Goal: Task Accomplishment & Management: Use online tool/utility

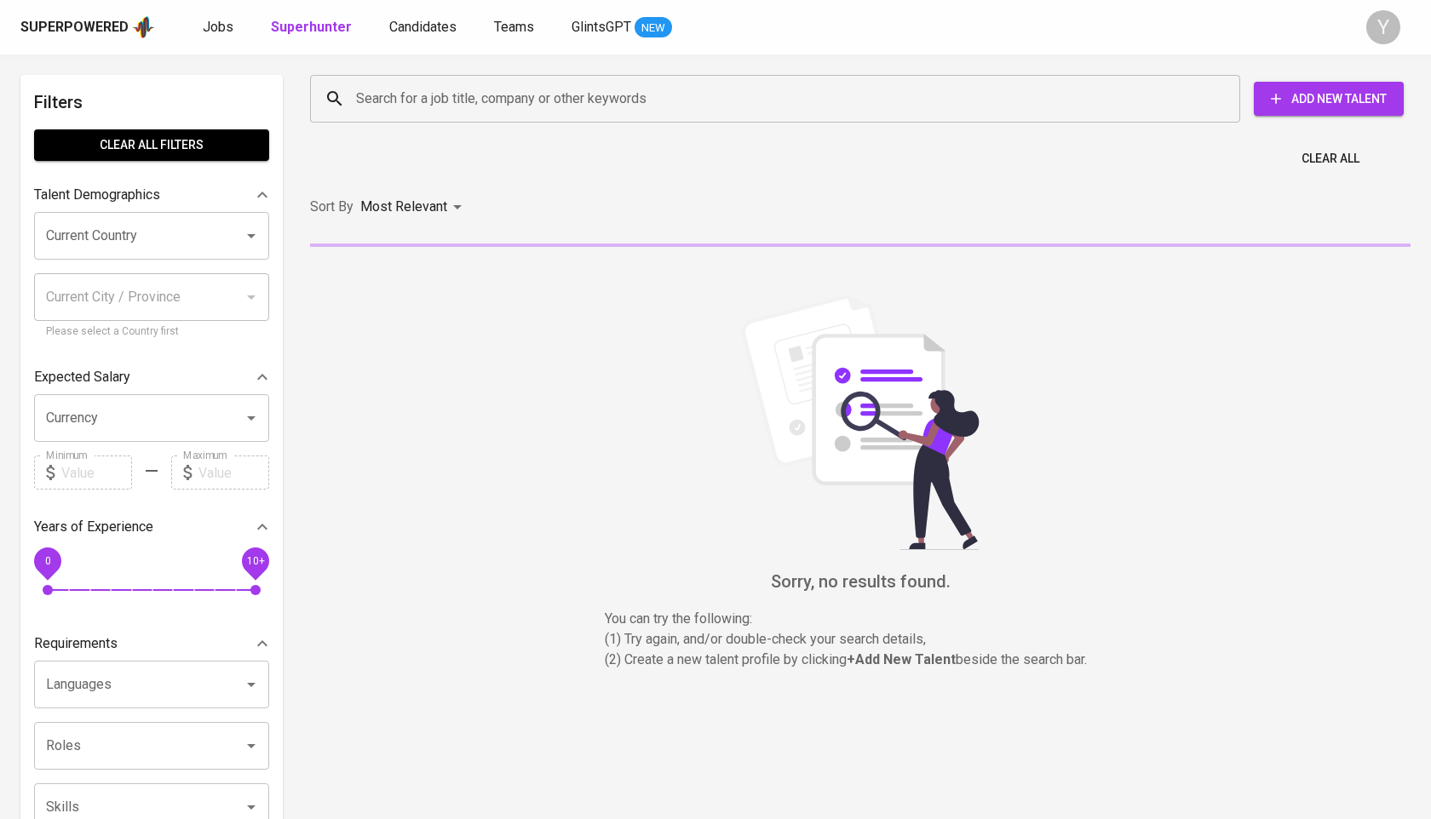
click at [496, 107] on input "Search for a job title, company or other keywords" at bounding box center [779, 99] width 855 height 32
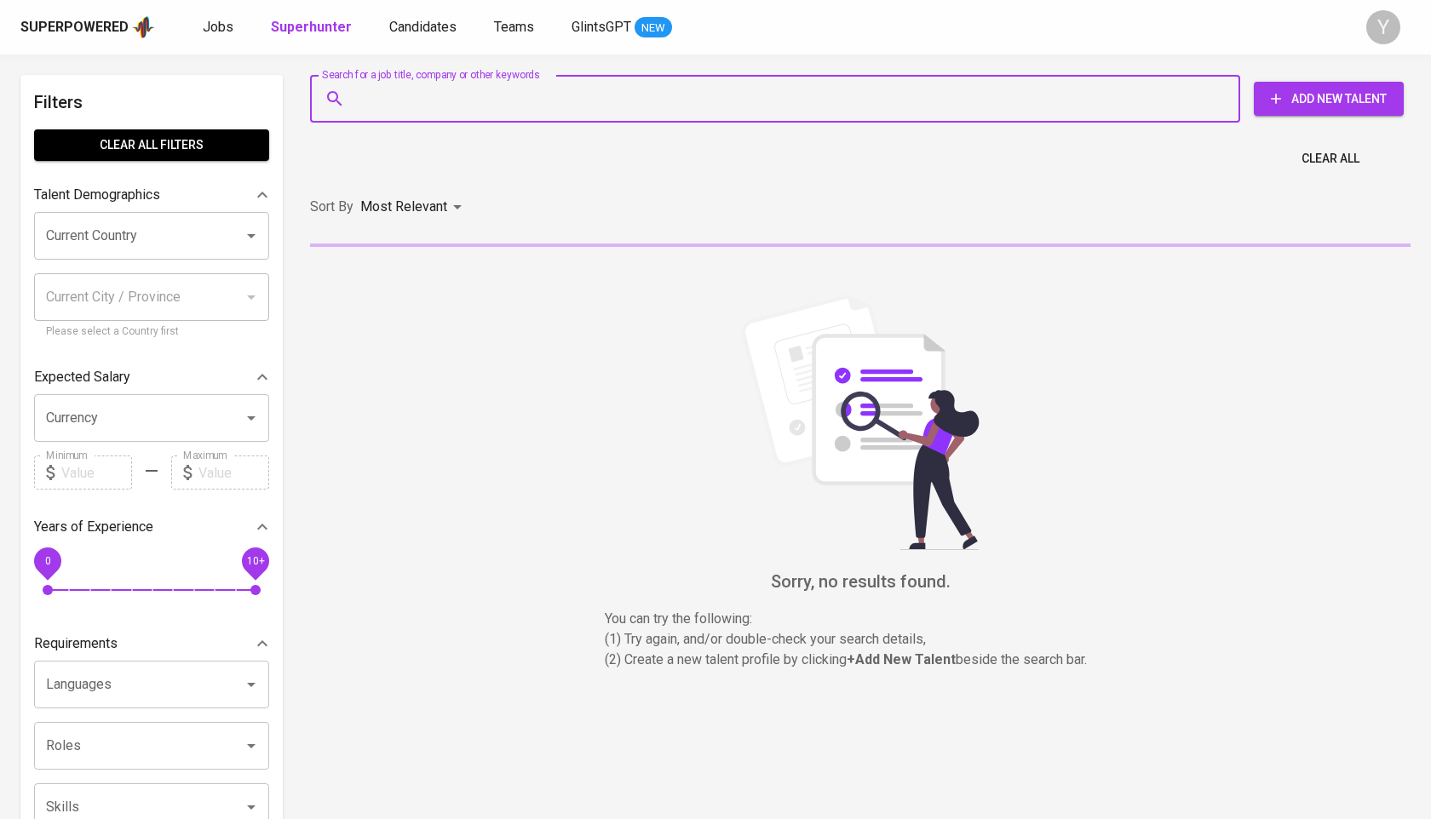
paste input "[EMAIL_ADDRESS][DOMAIN_NAME]"
type input "[EMAIL_ADDRESS][DOMAIN_NAME]"
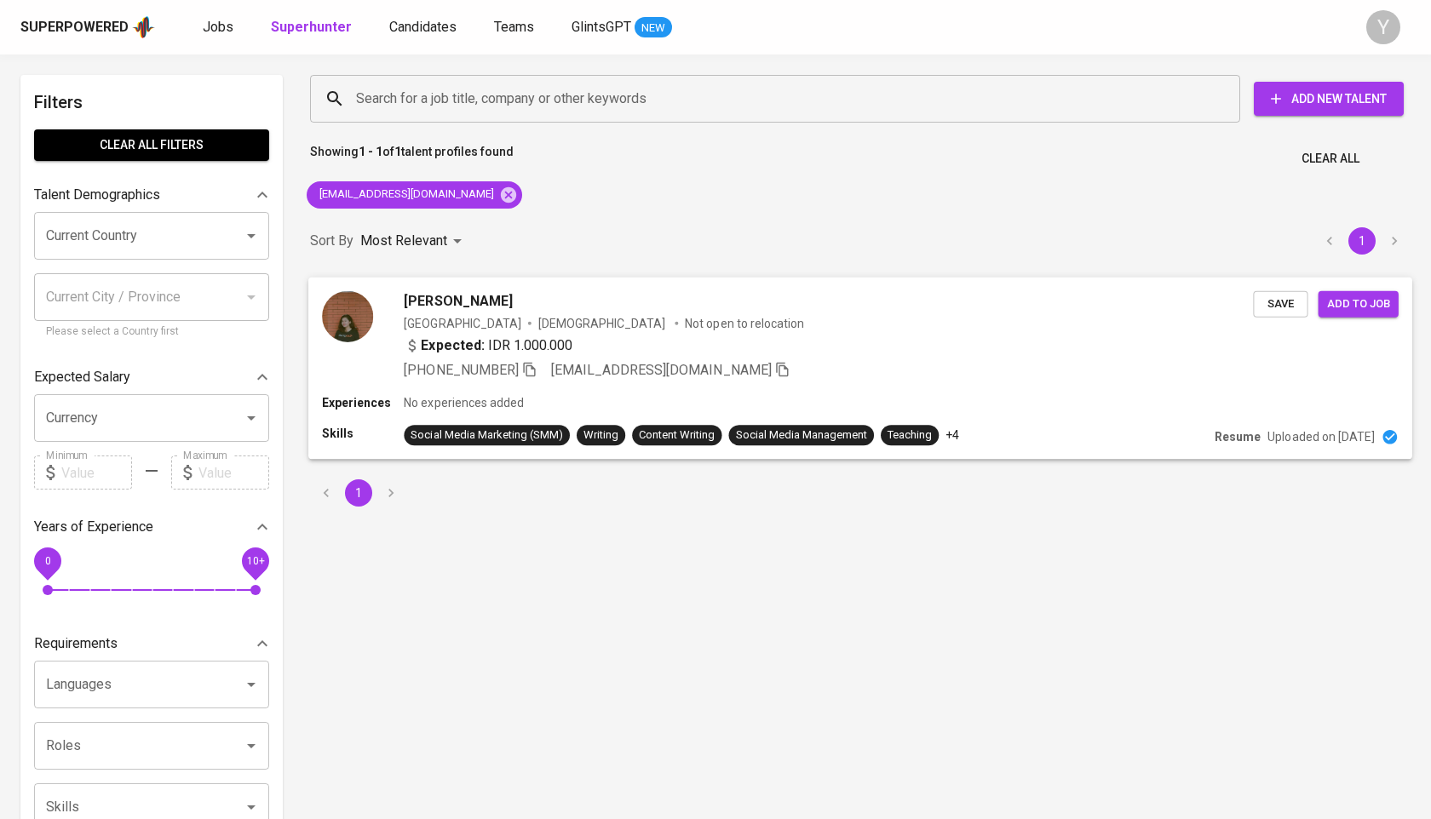
click at [518, 370] on span "[PHONE_NUMBER]" at bounding box center [461, 369] width 114 height 16
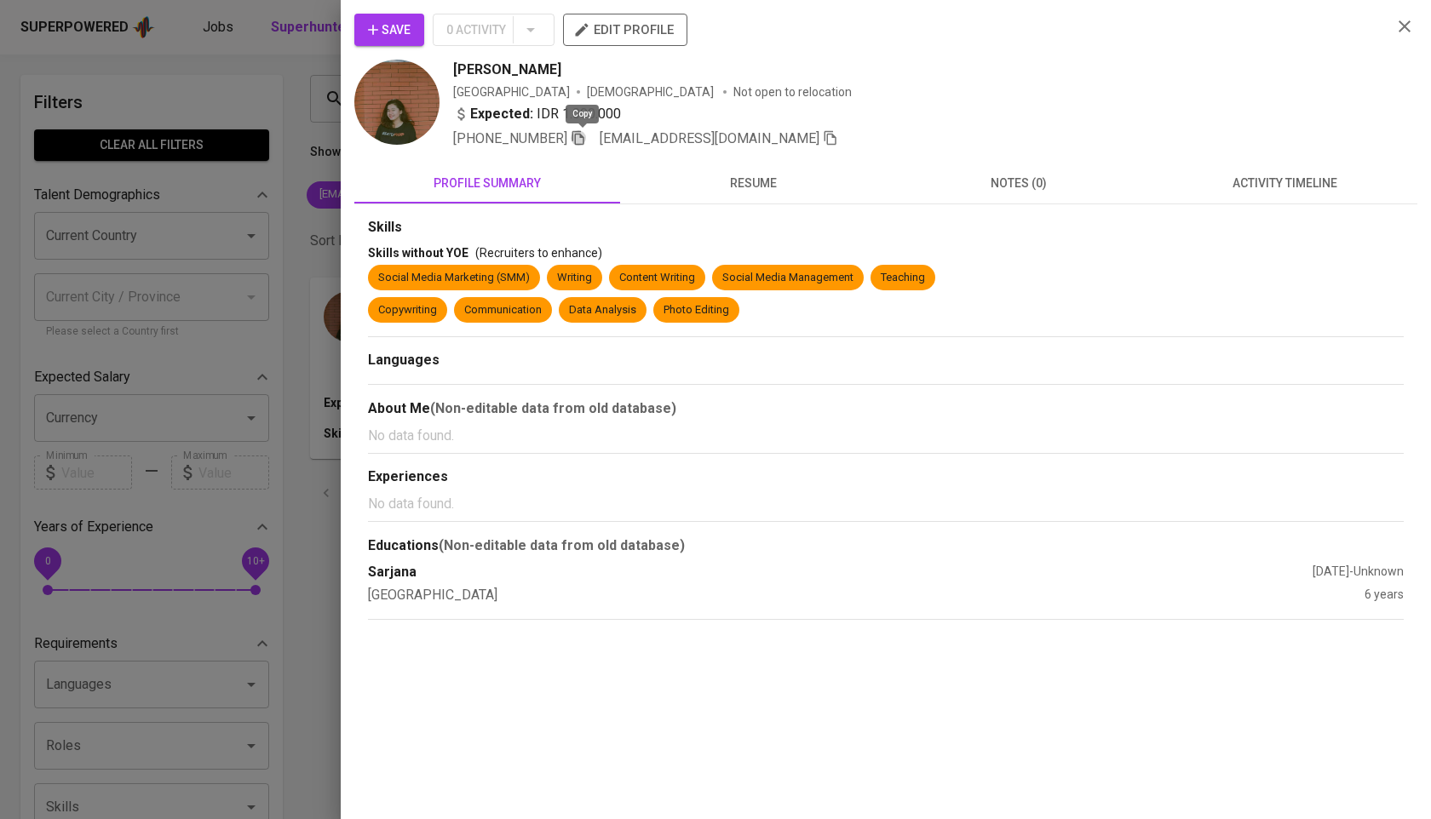
click at [578, 137] on icon "button" at bounding box center [578, 138] width 12 height 14
click at [326, 186] on div at bounding box center [715, 409] width 1431 height 819
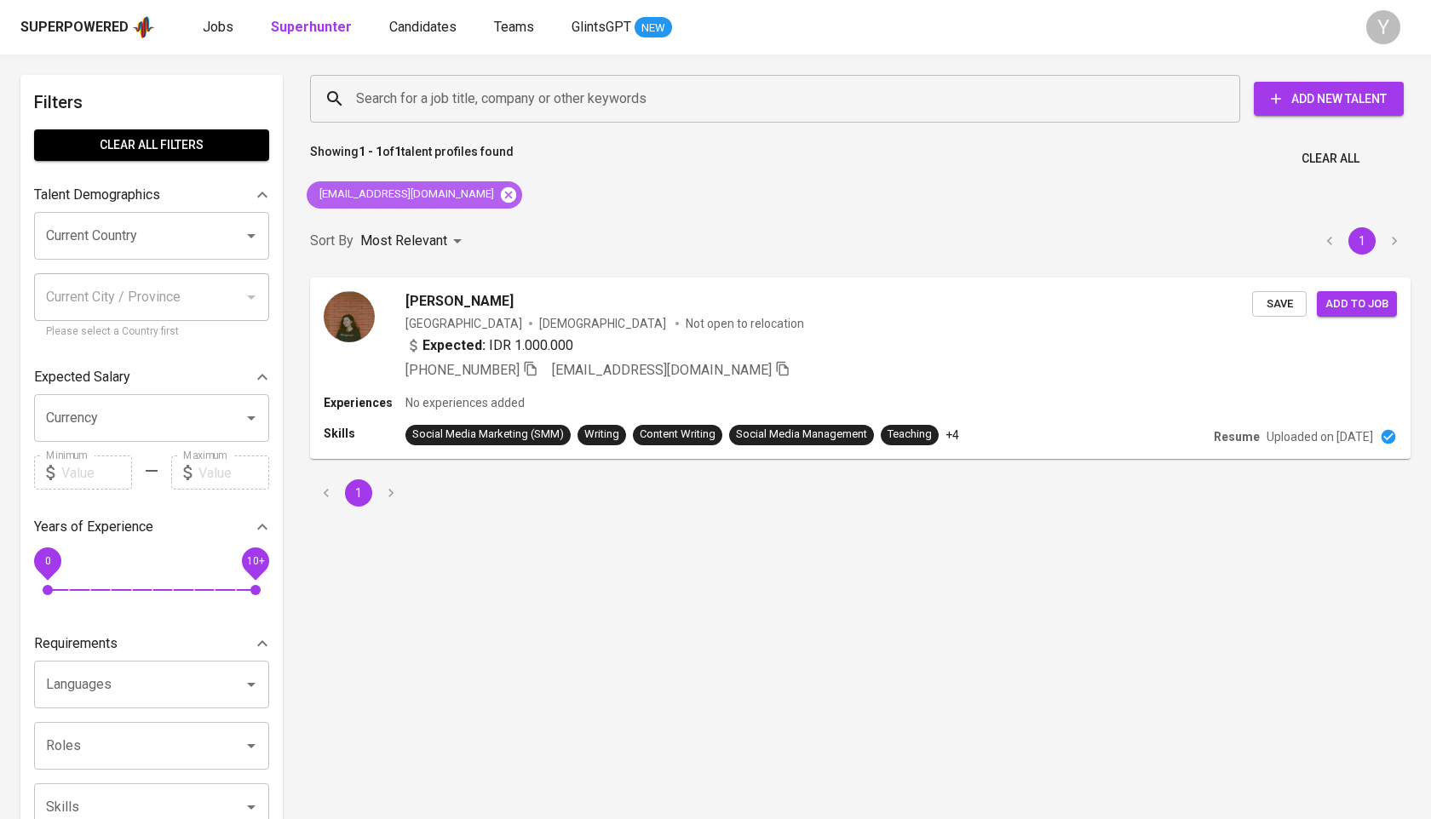
click at [501, 199] on icon at bounding box center [508, 194] width 15 height 15
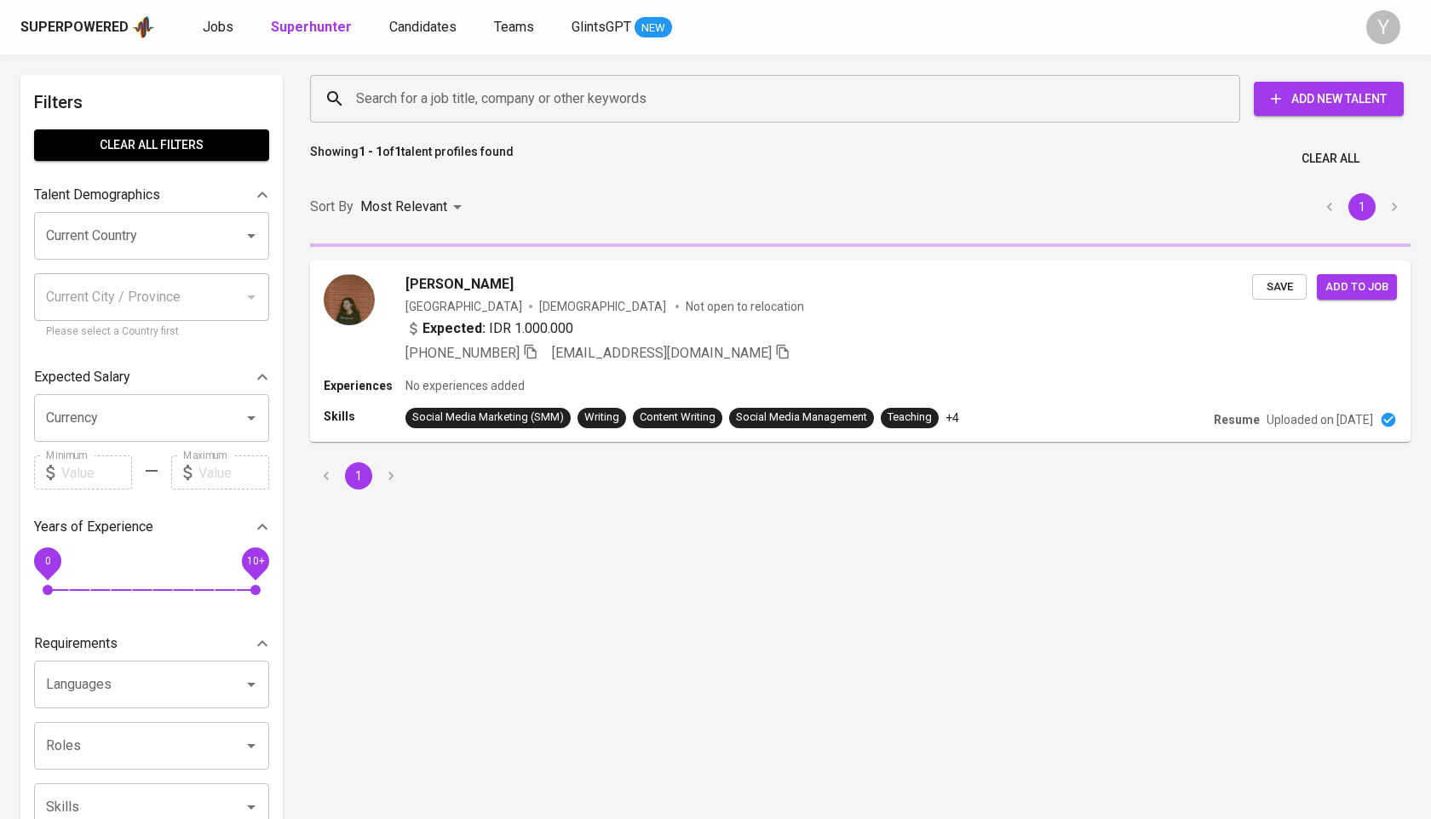
click at [463, 86] on input "Search for a job title, company or other keywords" at bounding box center [779, 99] width 855 height 32
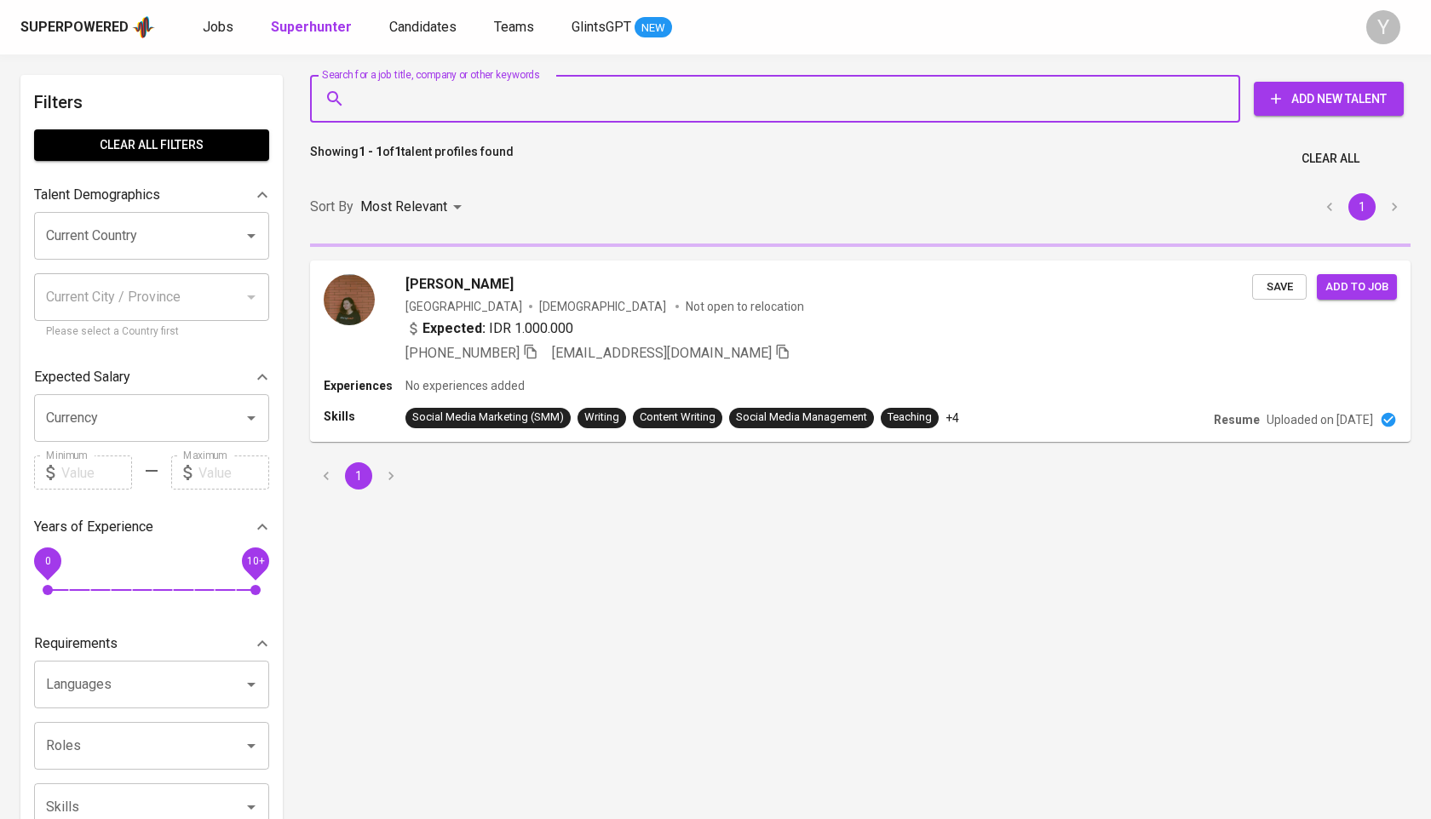
paste input "[EMAIL_ADDRESS][DOMAIN_NAME]"
type input "[EMAIL_ADDRESS][DOMAIN_NAME]"
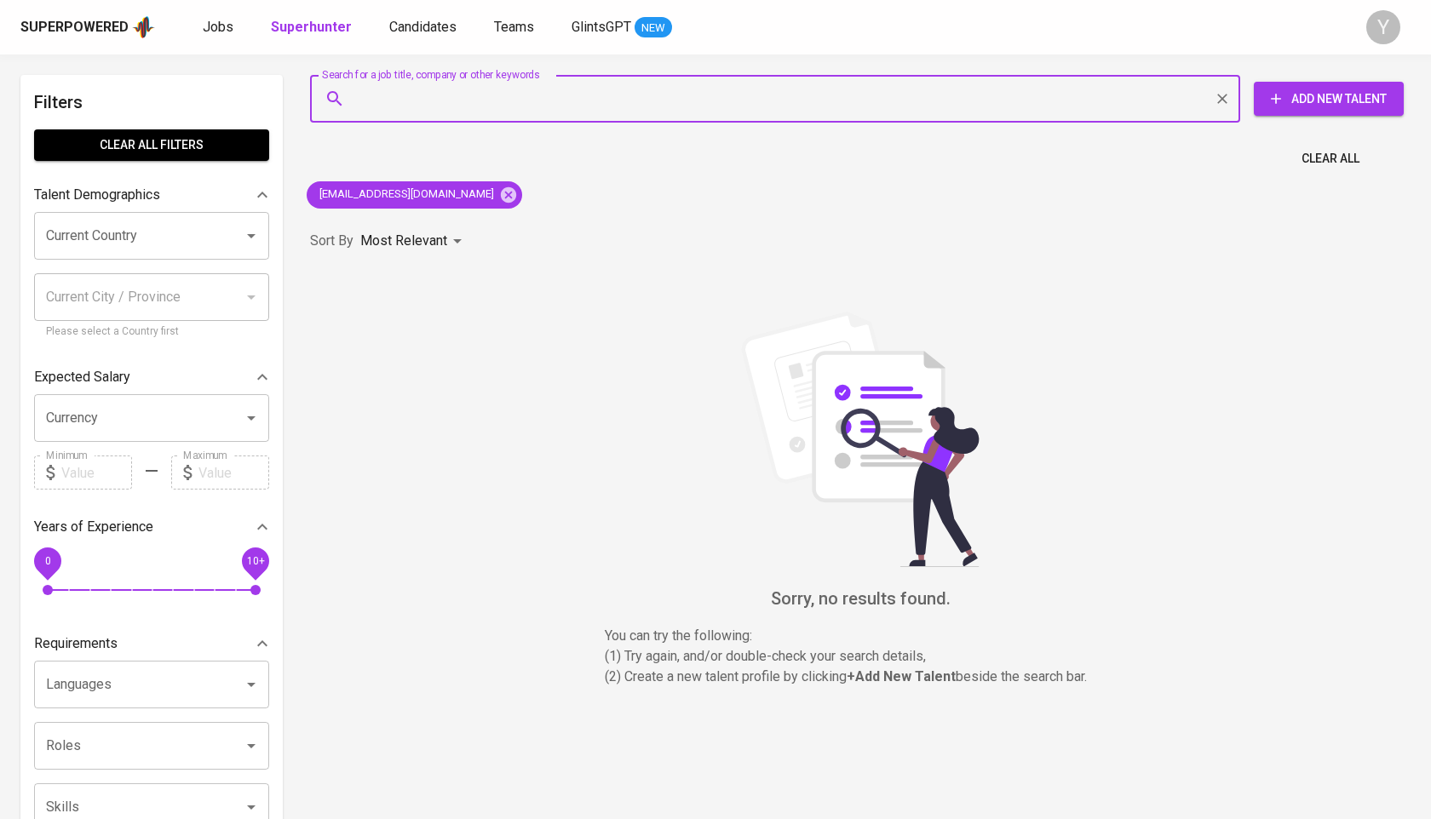
click at [477, 185] on div "[EMAIL_ADDRESS][DOMAIN_NAME]" at bounding box center [414, 195] width 229 height 41
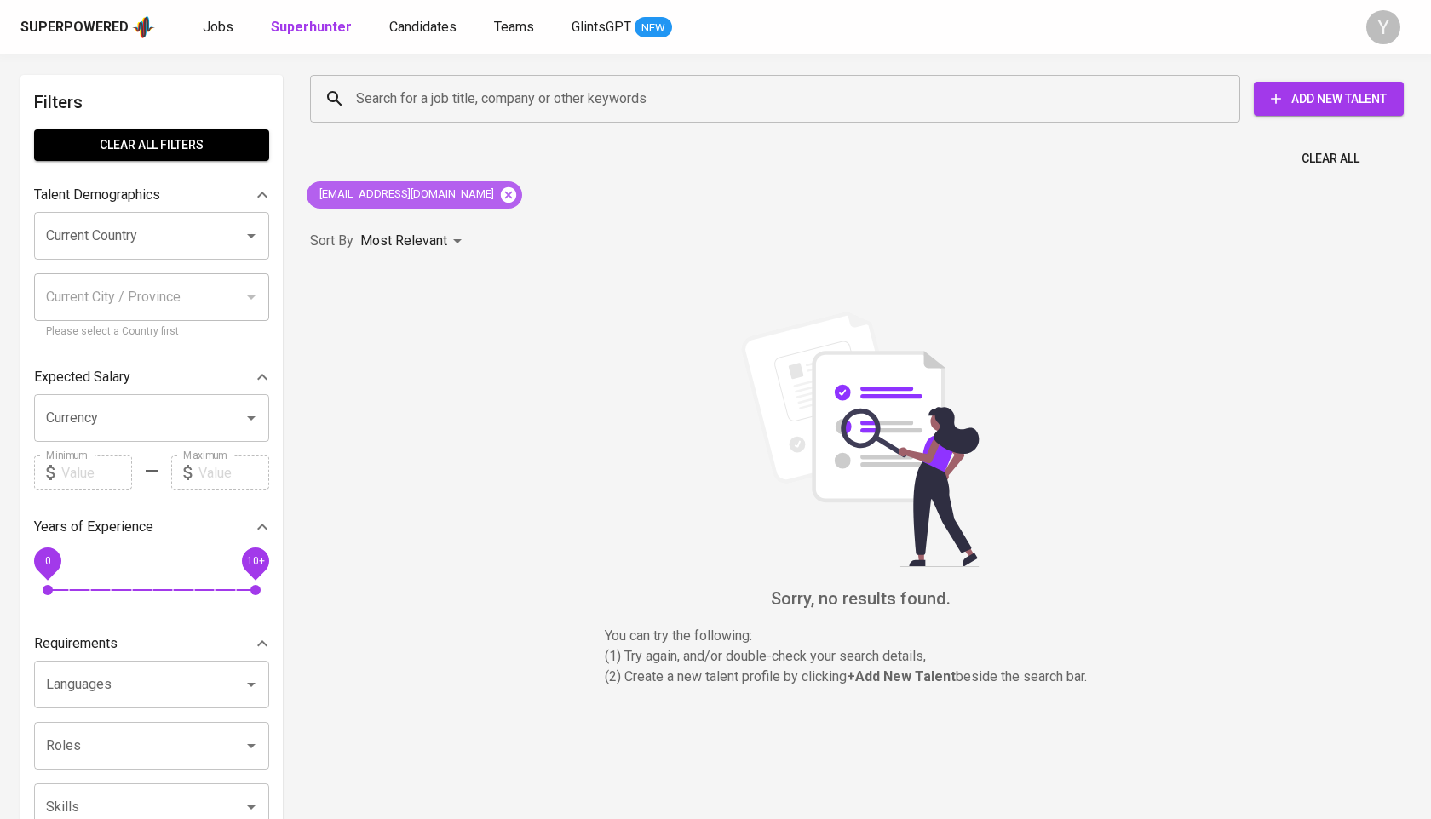
click at [501, 195] on icon at bounding box center [508, 194] width 15 height 15
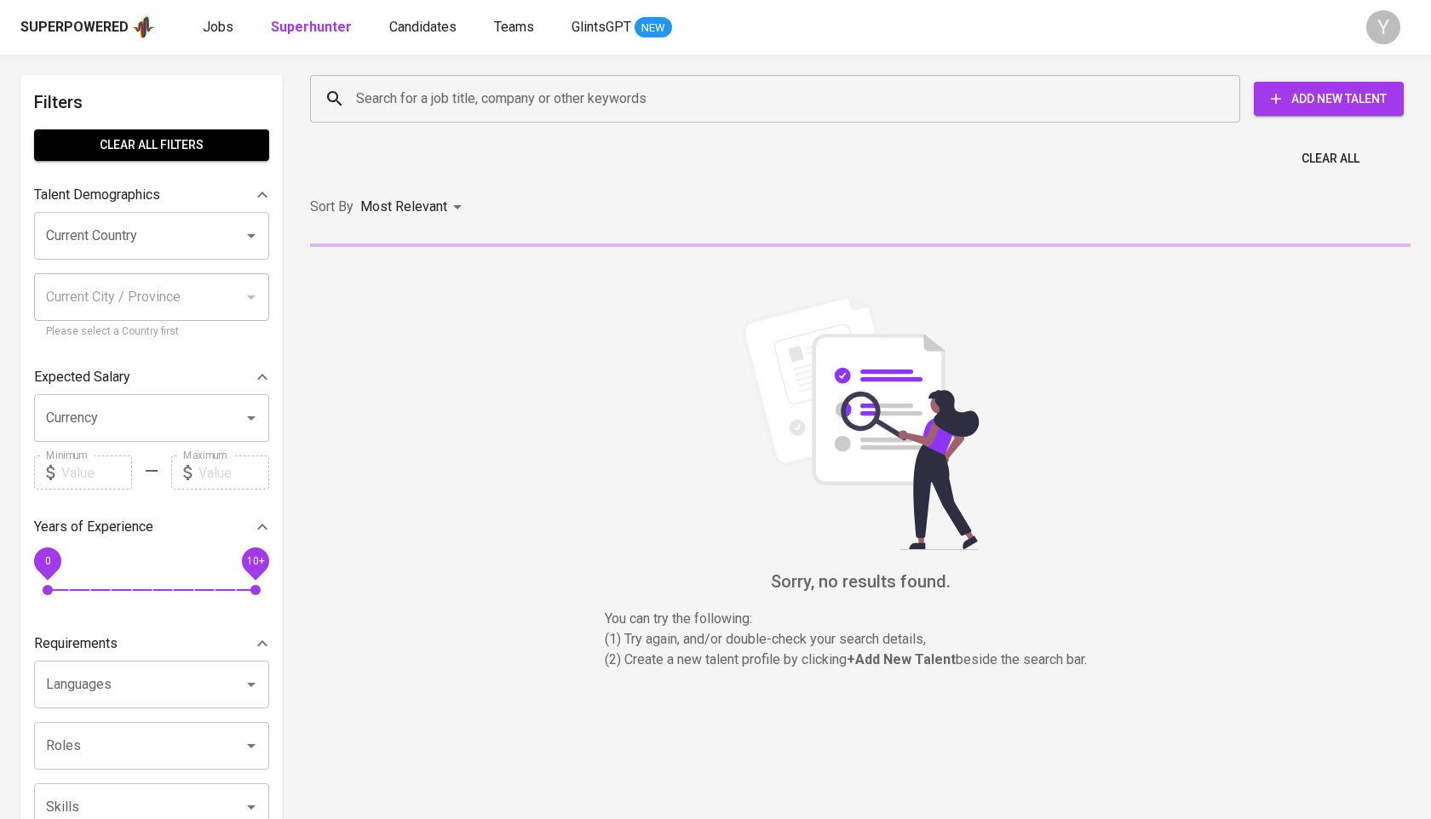
click at [512, 93] on input "Search for a job title, company or other keywords" at bounding box center [779, 99] width 855 height 32
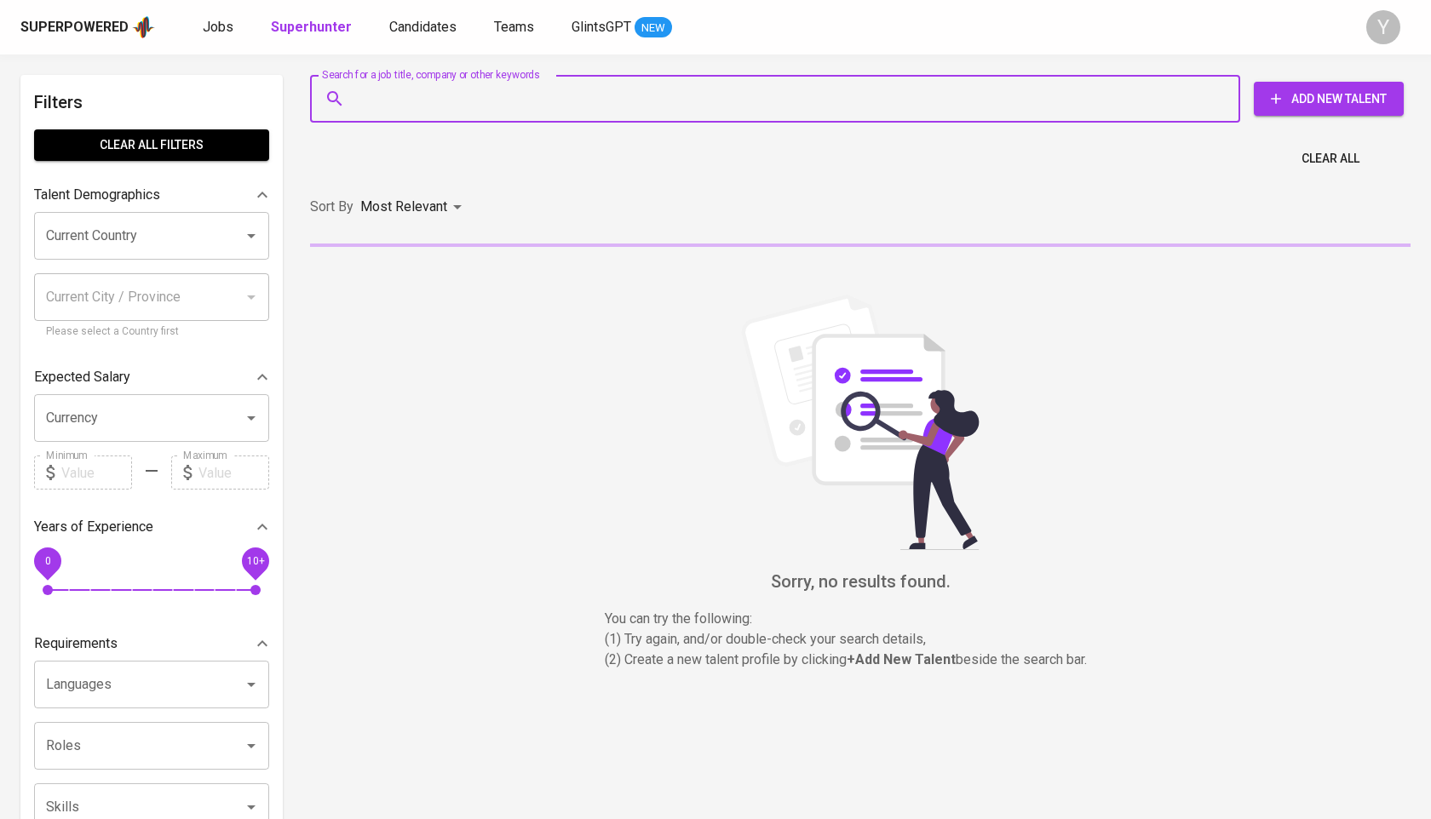
paste input "[EMAIL_ADDRESS][DOMAIN_NAME]"
type input "[EMAIL_ADDRESS][DOMAIN_NAME]"
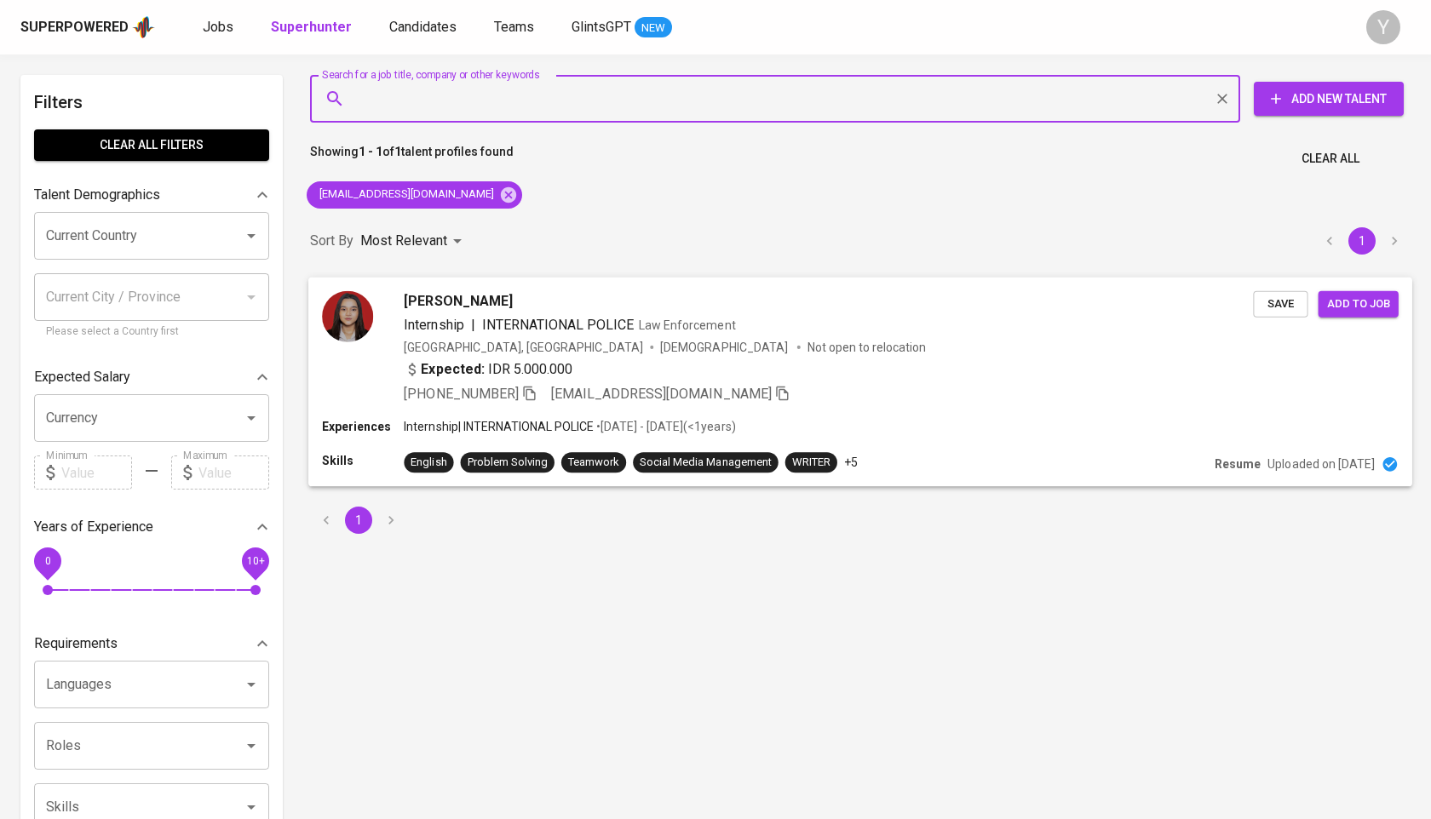
click at [545, 389] on div "[PHONE_NUMBER] [EMAIL_ADDRESS][DOMAIN_NAME]" at bounding box center [597, 394] width 386 height 20
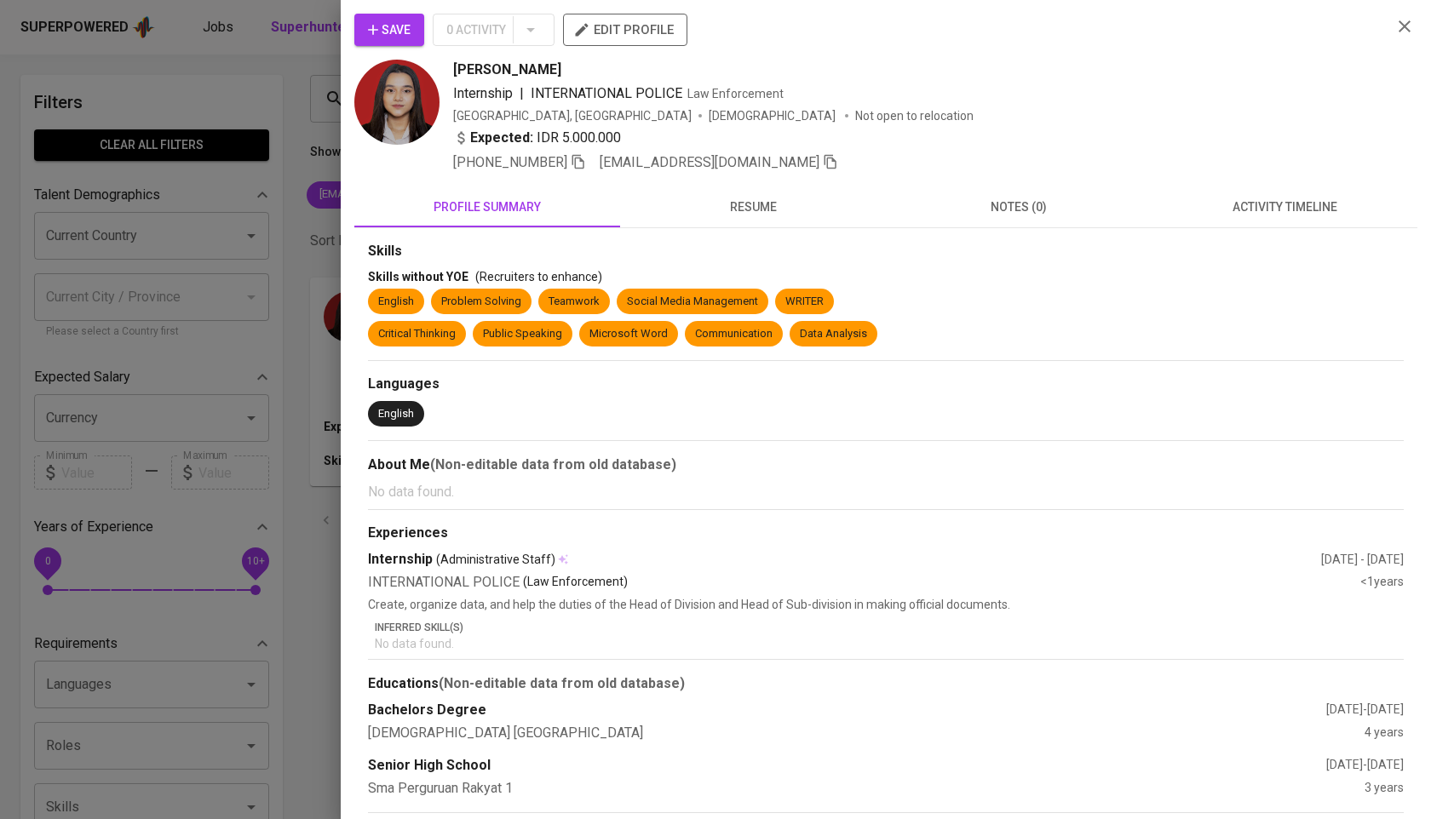
click at [202, 337] on div at bounding box center [715, 409] width 1431 height 819
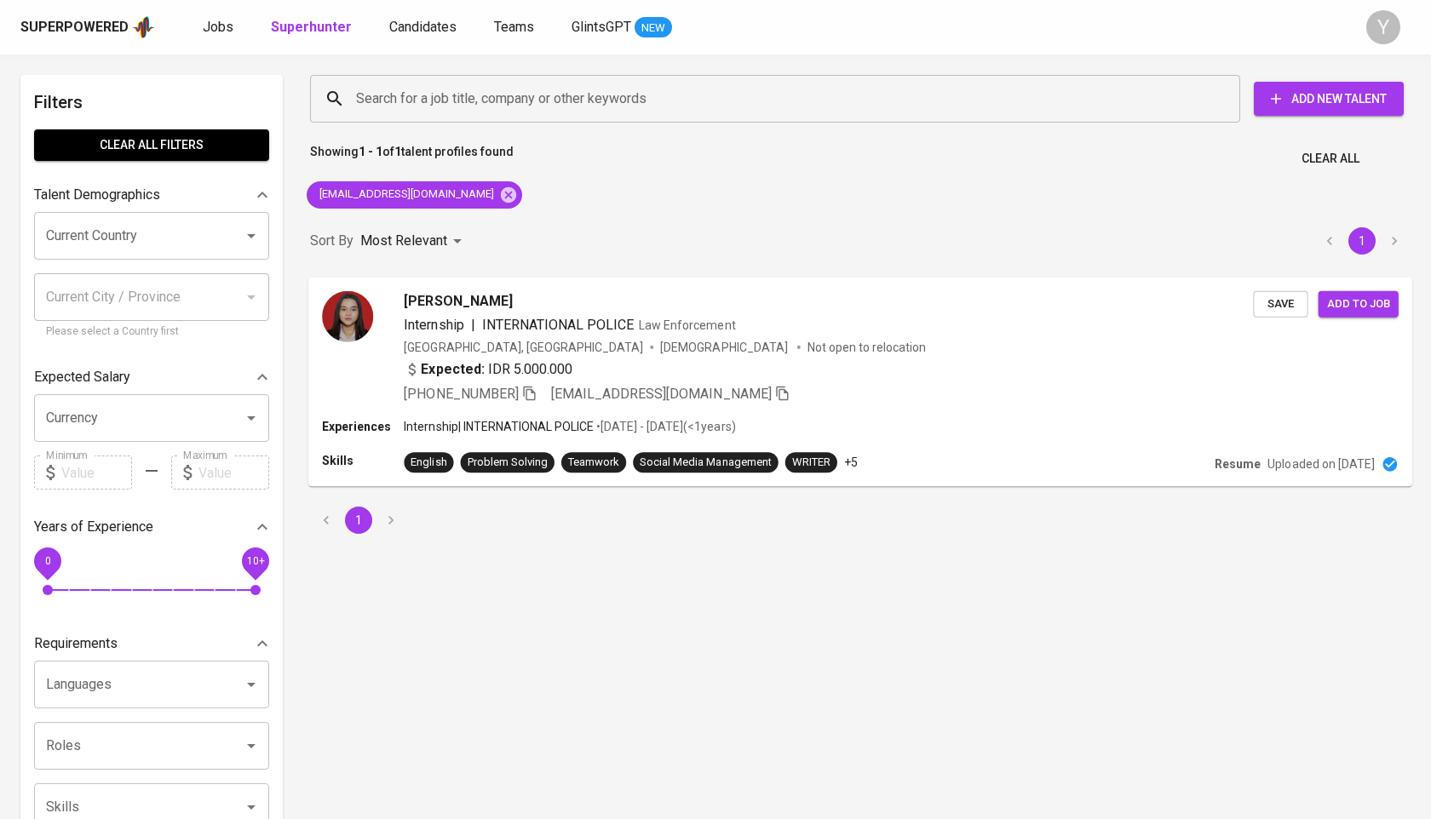
click at [525, 395] on span "[PHONE_NUMBER]" at bounding box center [470, 394] width 133 height 20
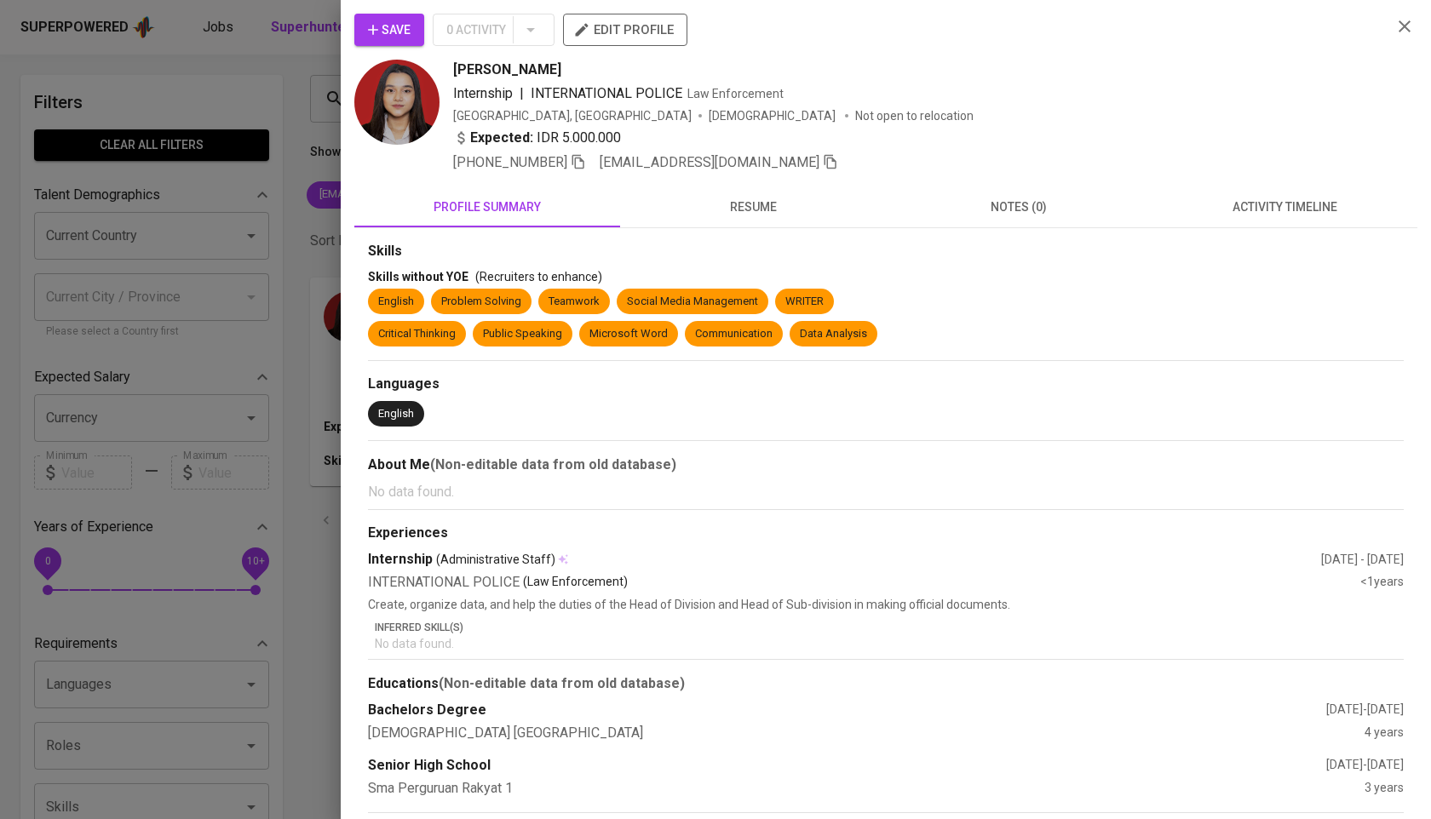
click at [372, 329] on span "Critical Thinking" at bounding box center [416, 334] width 91 height 16
click at [327, 370] on div at bounding box center [715, 409] width 1431 height 819
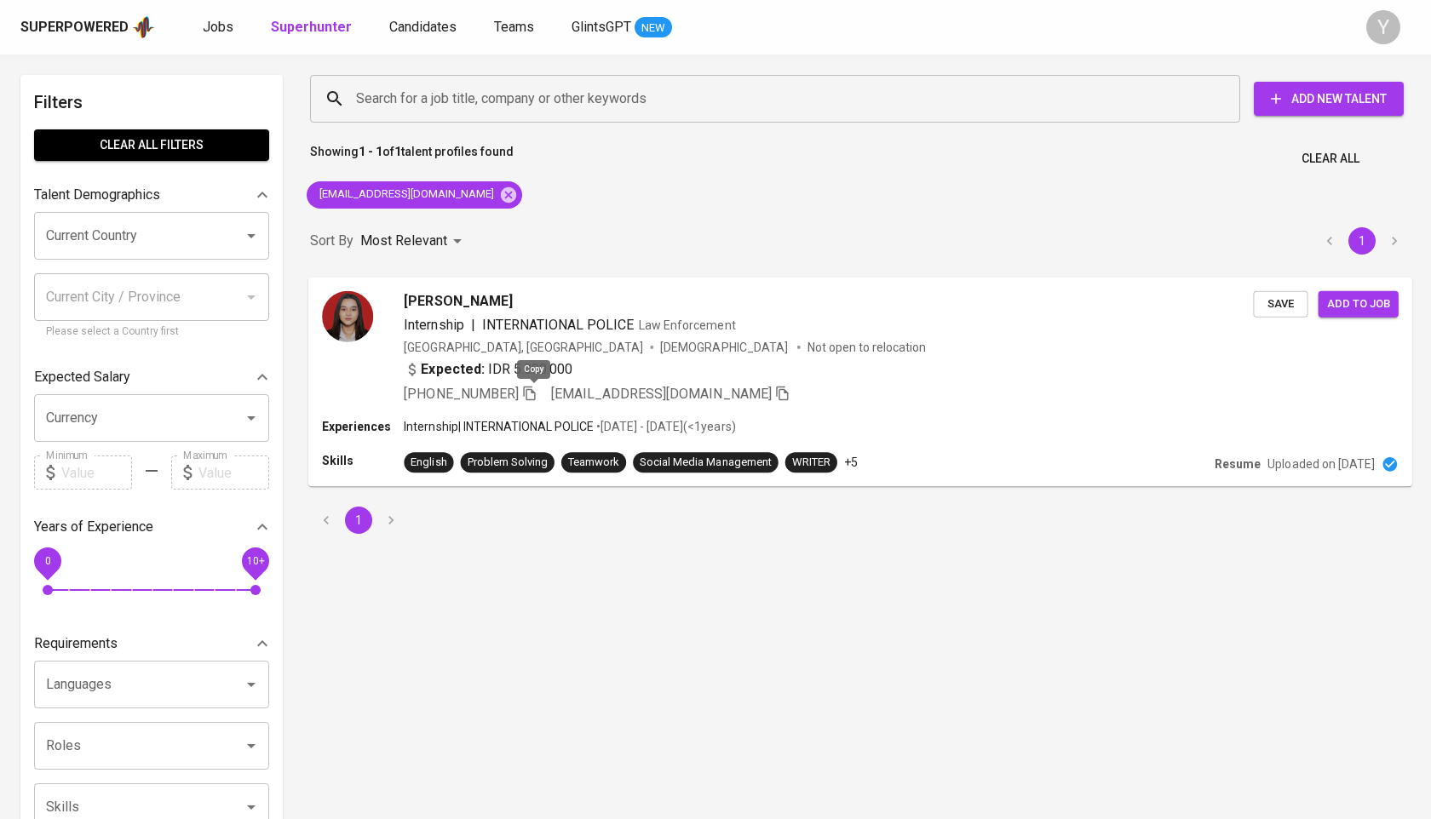
click at [536, 397] on icon "button" at bounding box center [529, 392] width 15 height 15
click at [466, 207] on div "[EMAIL_ADDRESS][DOMAIN_NAME]" at bounding box center [415, 194] width 216 height 27
click at [501, 200] on icon at bounding box center [508, 194] width 15 height 15
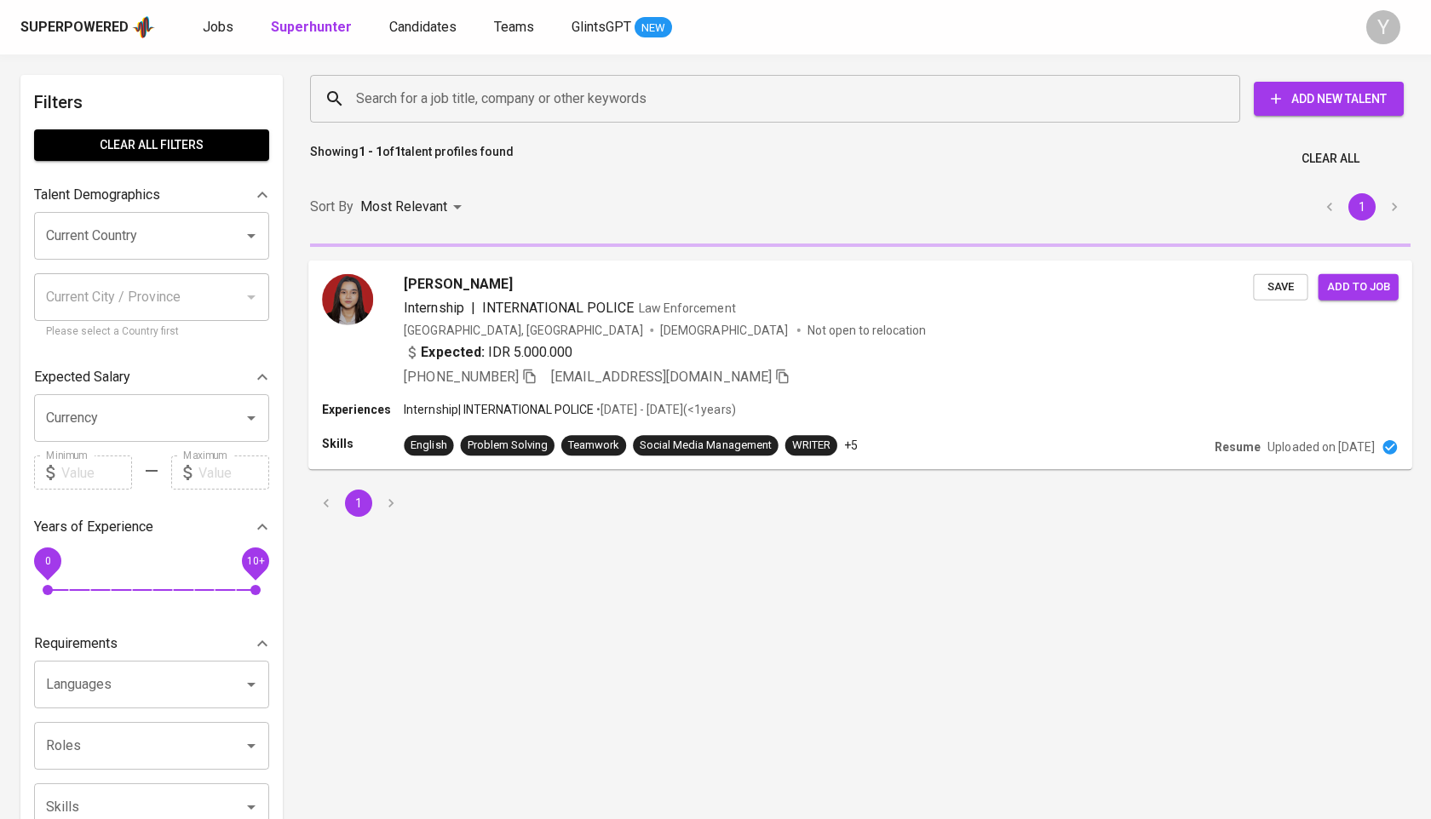
click at [487, 79] on div "Search for a job title, company or other keywords" at bounding box center [775, 99] width 930 height 48
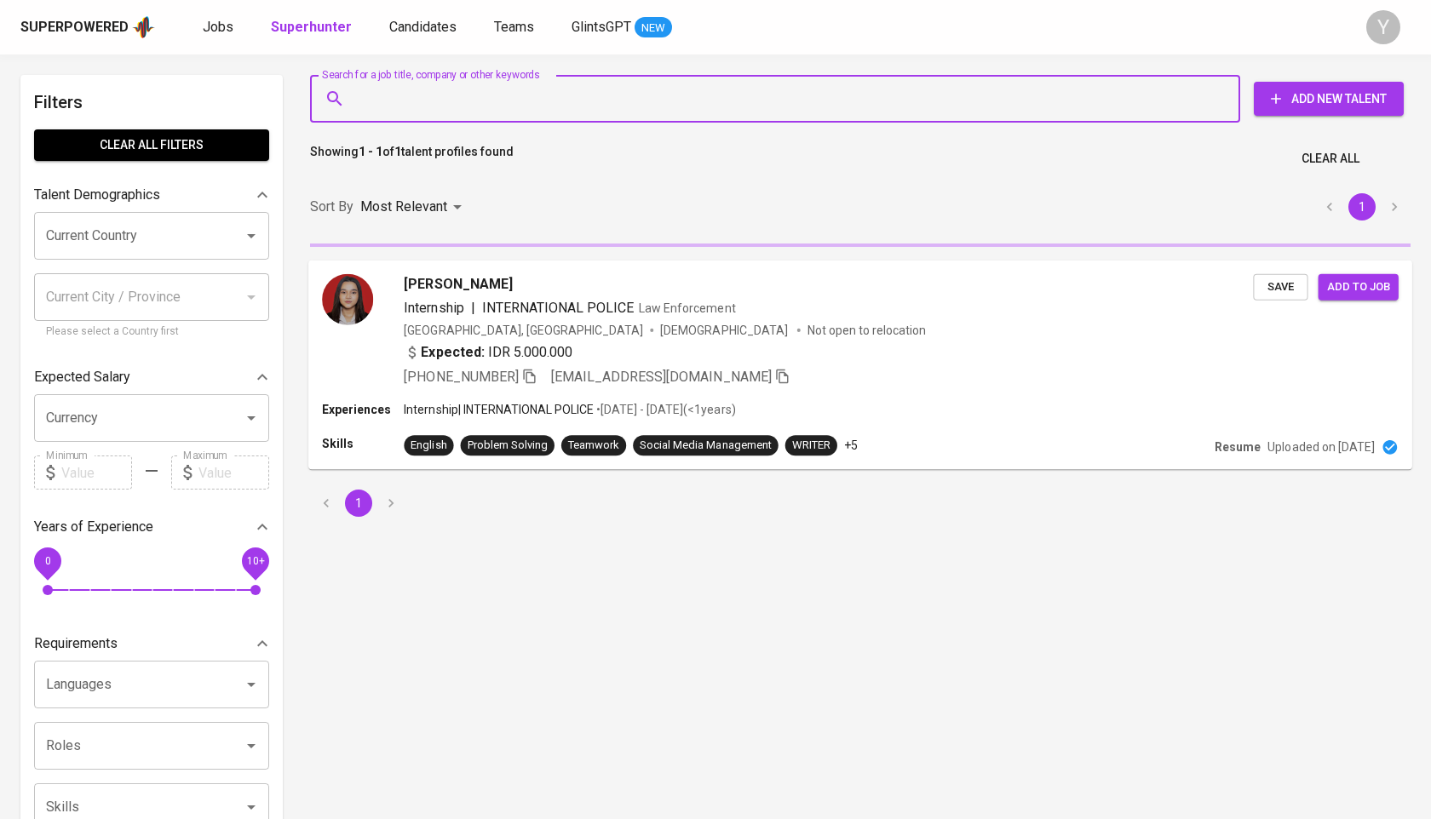
paste input "[EMAIL_ADDRESS][DOMAIN_NAME]"
type input "[EMAIL_ADDRESS][DOMAIN_NAME]"
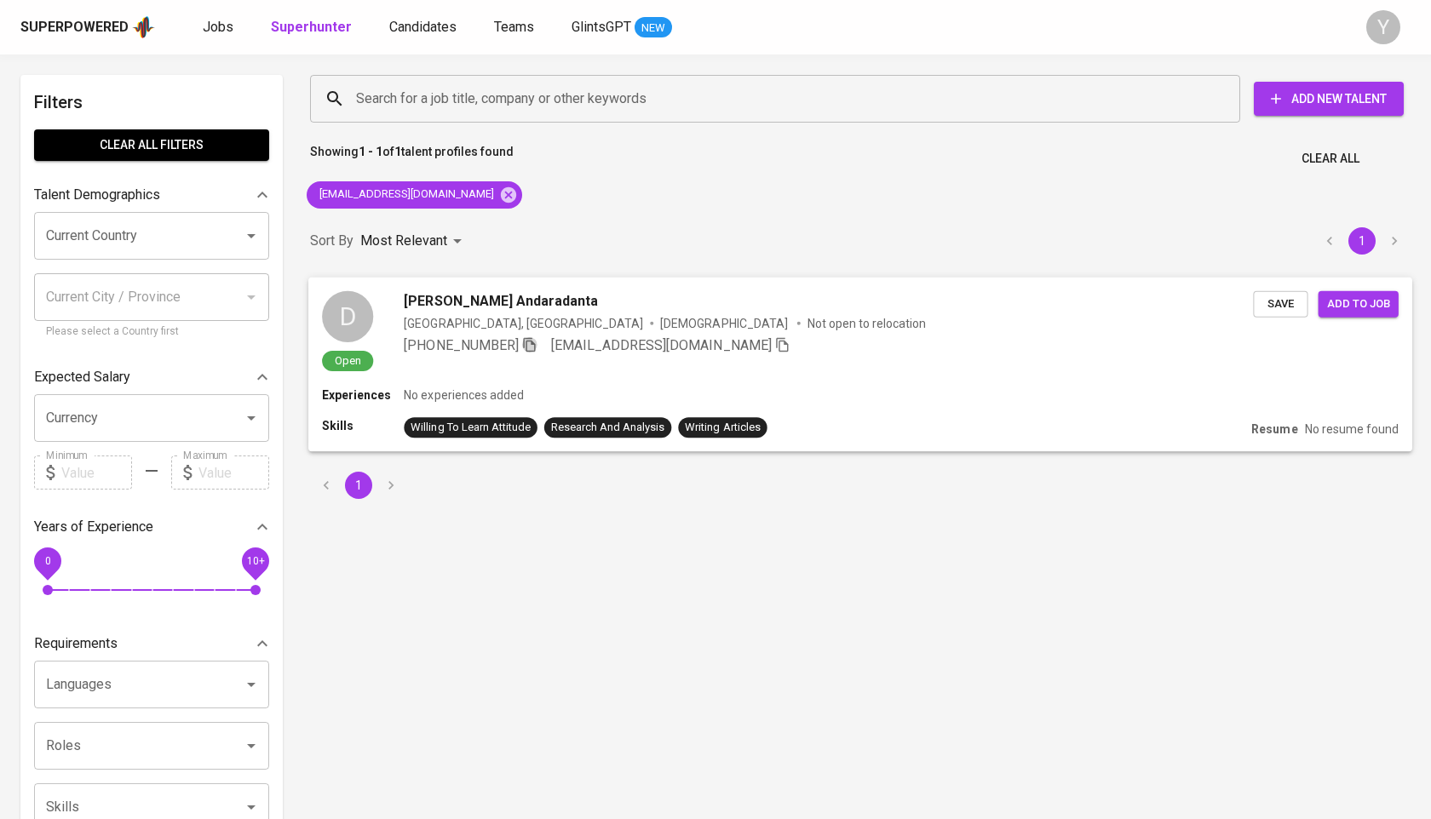
click at [537, 352] on icon "button" at bounding box center [529, 343] width 15 height 15
click at [463, 201] on div "[EMAIL_ADDRESS][DOMAIN_NAME]" at bounding box center [414, 195] width 229 height 41
click at [501, 198] on icon at bounding box center [508, 194] width 15 height 15
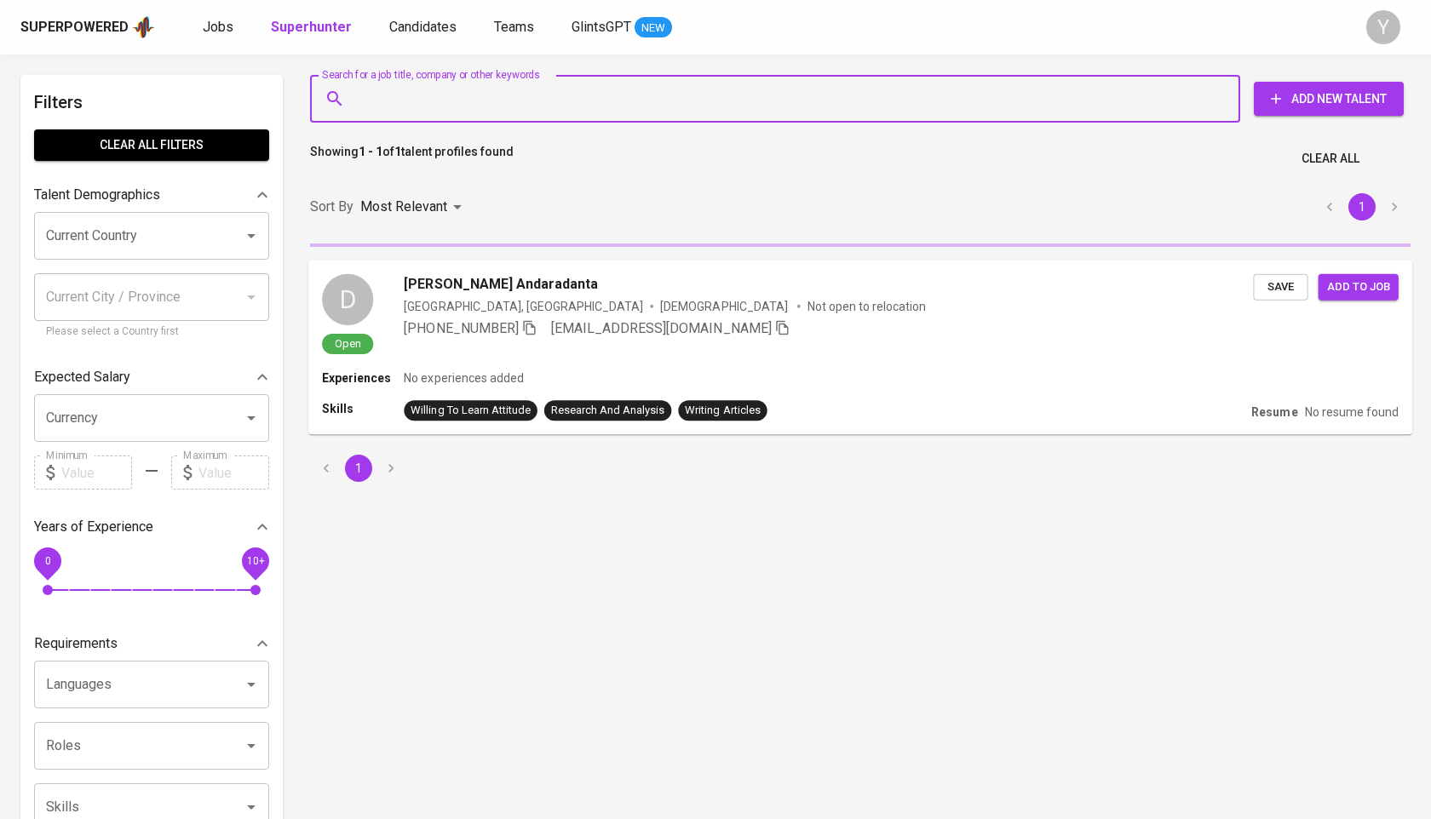
click at [483, 105] on input "Search for a job title, company or other keywords" at bounding box center [779, 99] width 855 height 32
paste input "[EMAIL_ADDRESS][PERSON_NAME][DOMAIN_NAME]"
type input "[EMAIL_ADDRESS][PERSON_NAME][DOMAIN_NAME]"
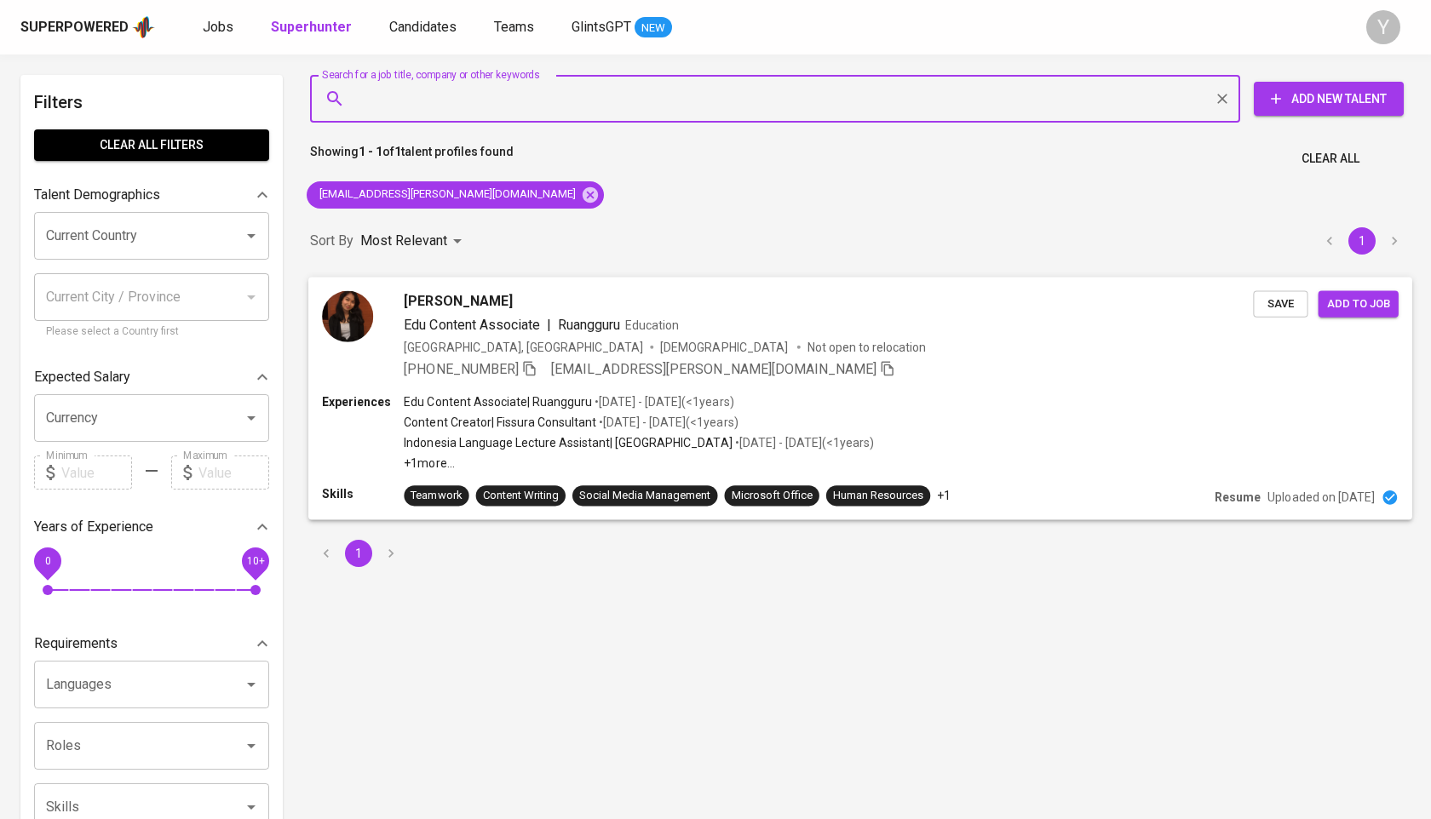
click at [537, 371] on icon "button" at bounding box center [529, 367] width 15 height 15
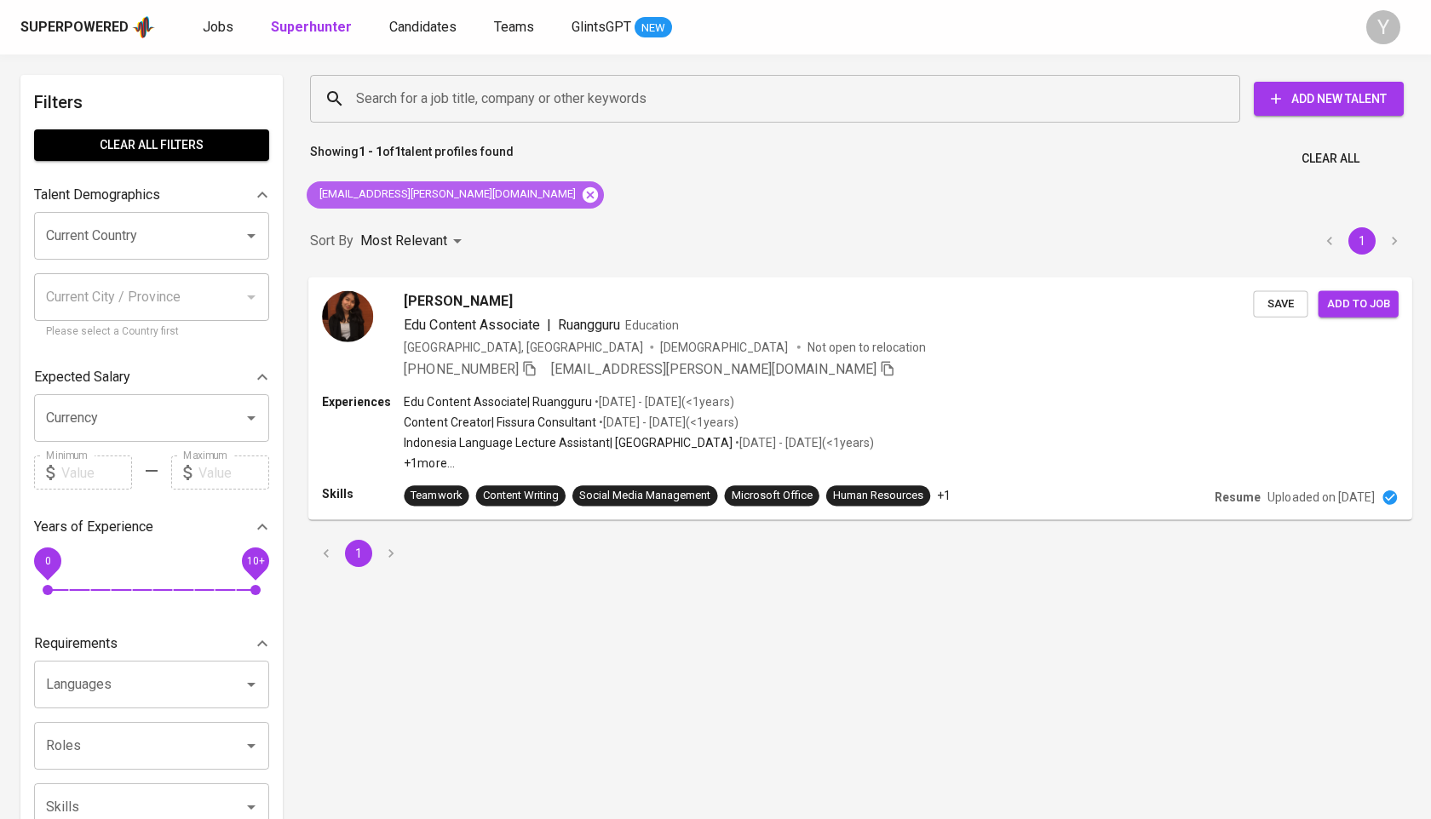
click at [583, 194] on icon at bounding box center [590, 194] width 15 height 15
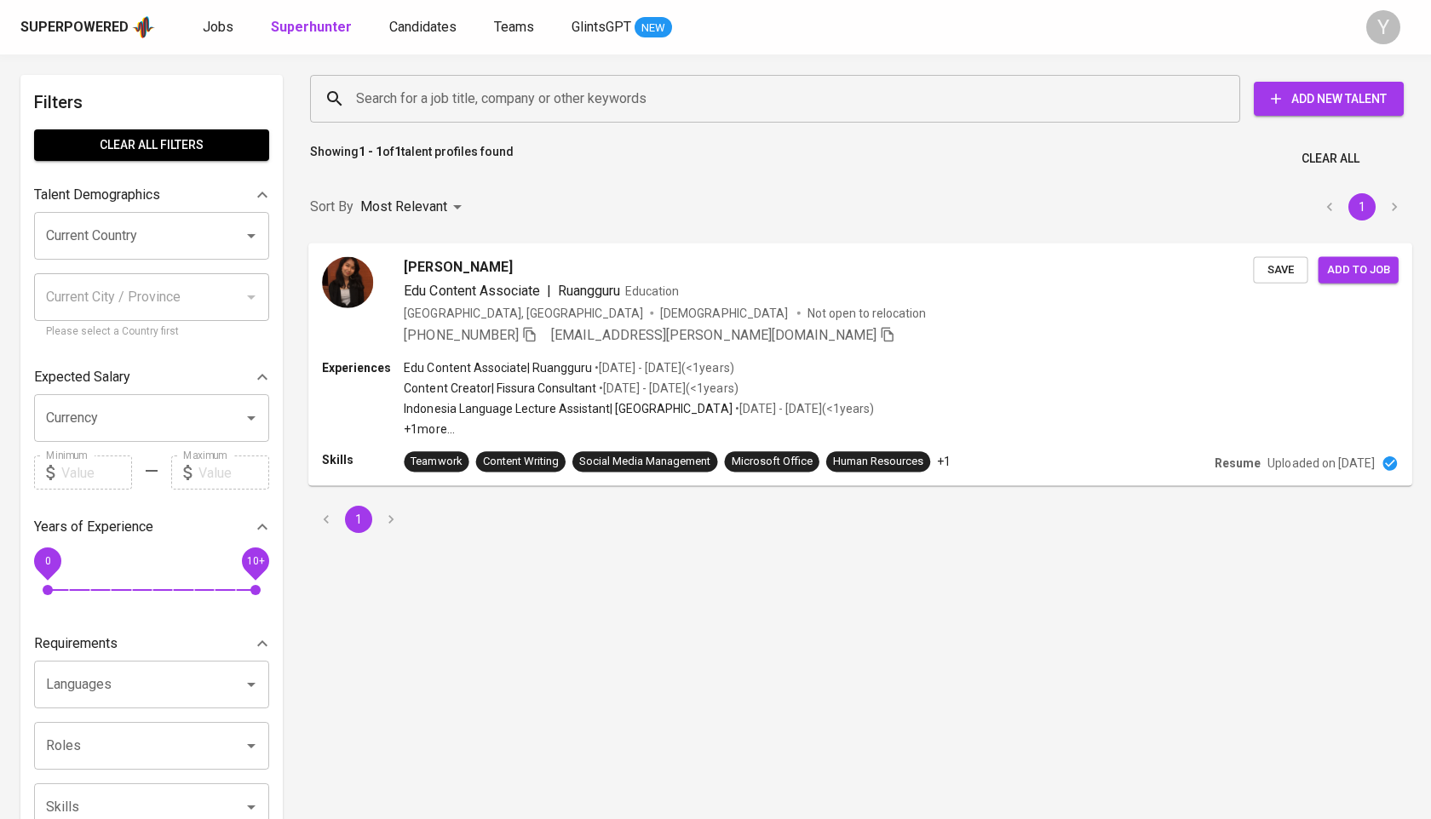
click at [525, 92] on input "Search for a job title, company or other keywords" at bounding box center [779, 99] width 855 height 32
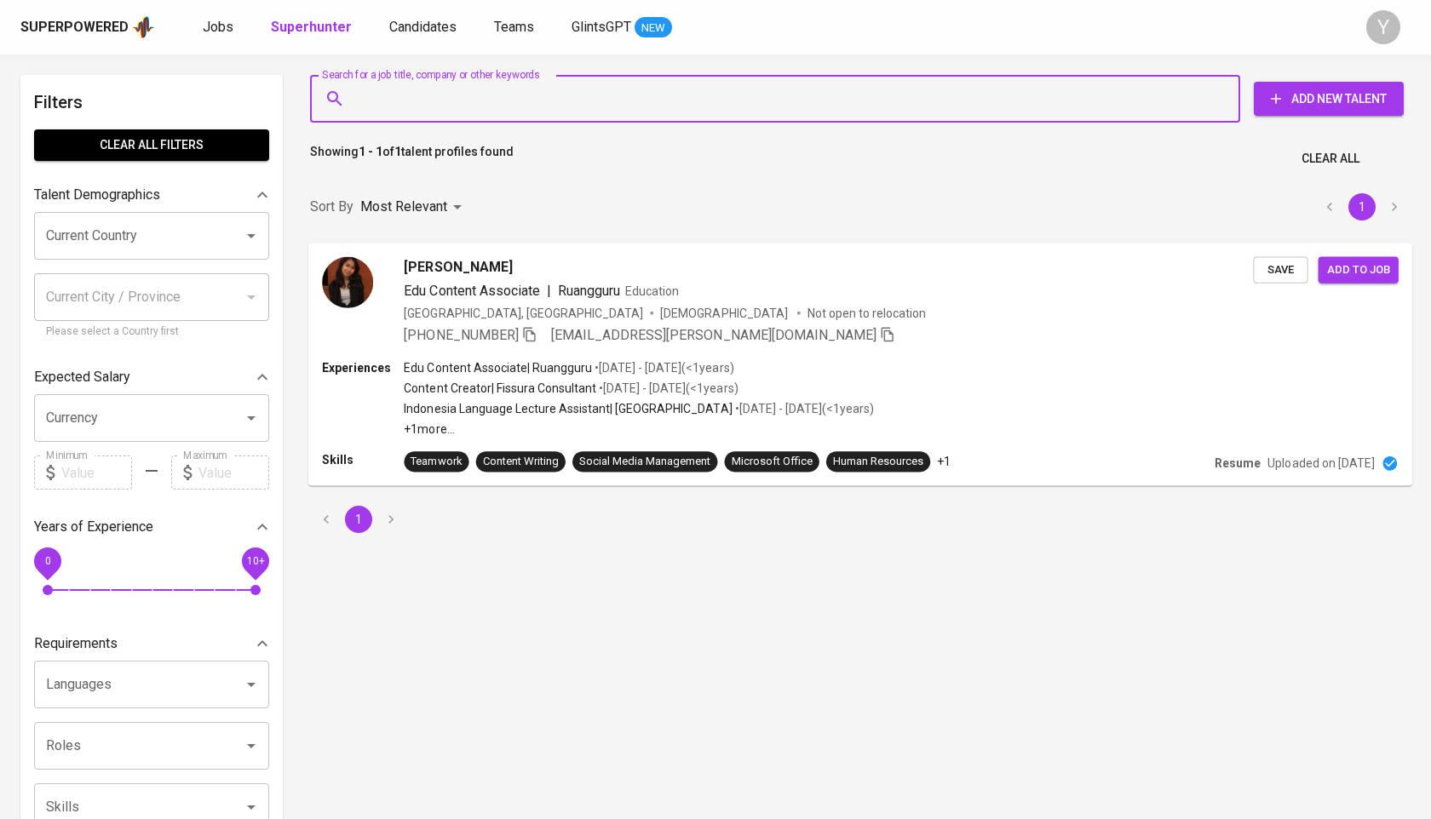
paste input "[EMAIL_ADDRESS][DOMAIN_NAME]"
type input "[EMAIL_ADDRESS][DOMAIN_NAME]"
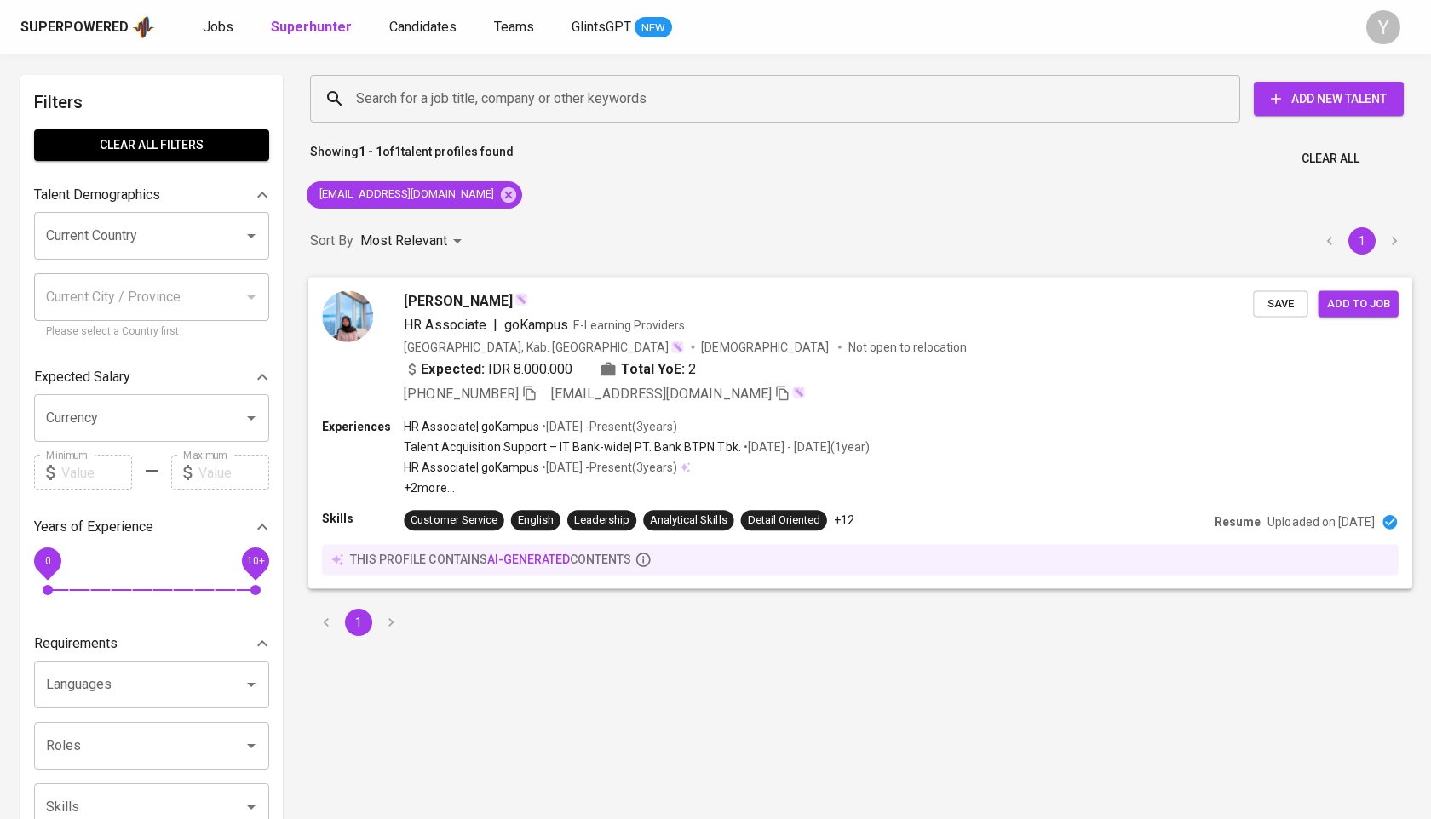
click at [543, 397] on div "[PHONE_NUMBER] [EMAIL_ADDRESS][DOMAIN_NAME]" at bounding box center [604, 393] width 401 height 20
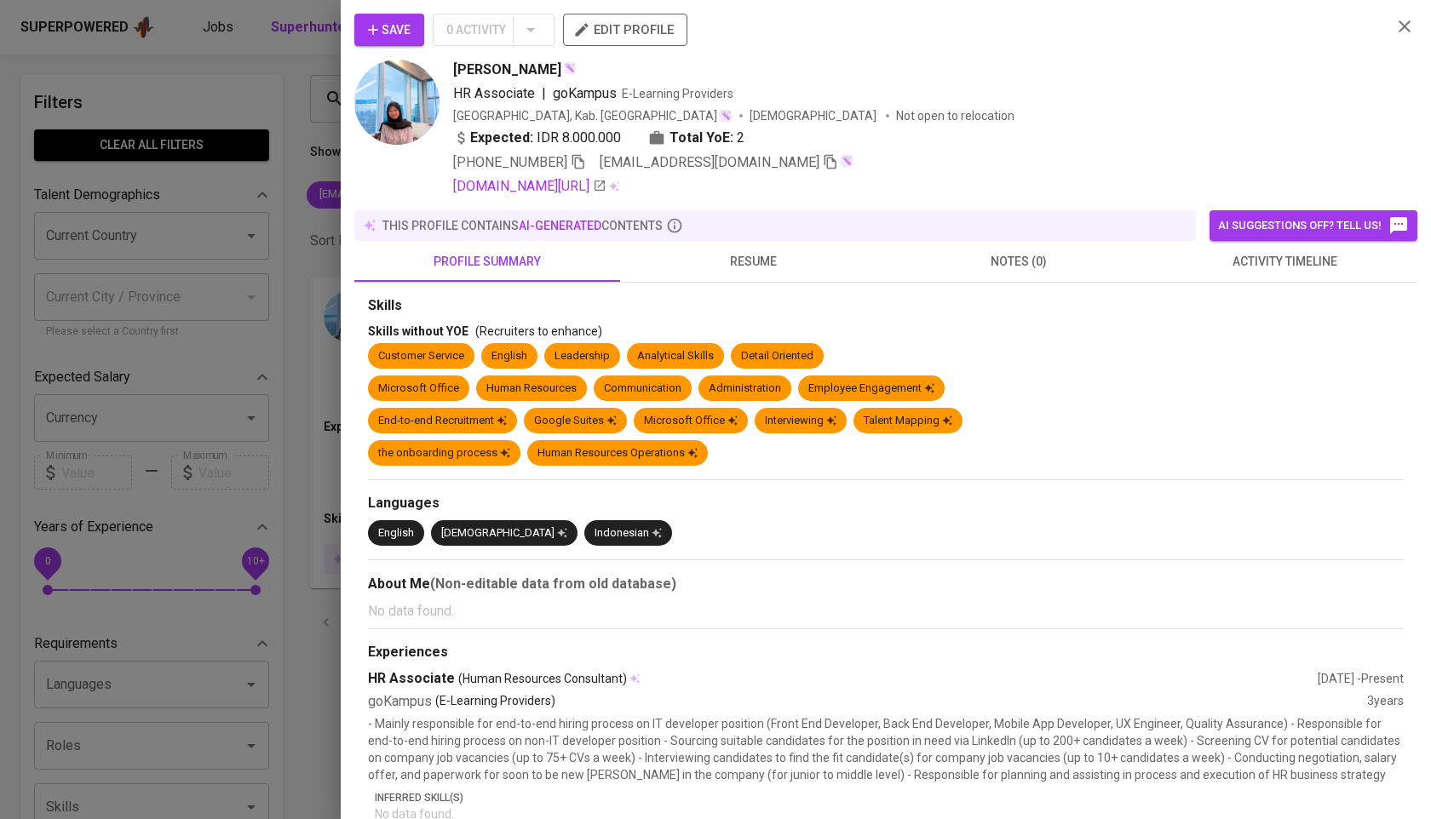
click at [580, 160] on icon "button" at bounding box center [578, 161] width 15 height 15
